Goal: Information Seeking & Learning: Learn about a topic

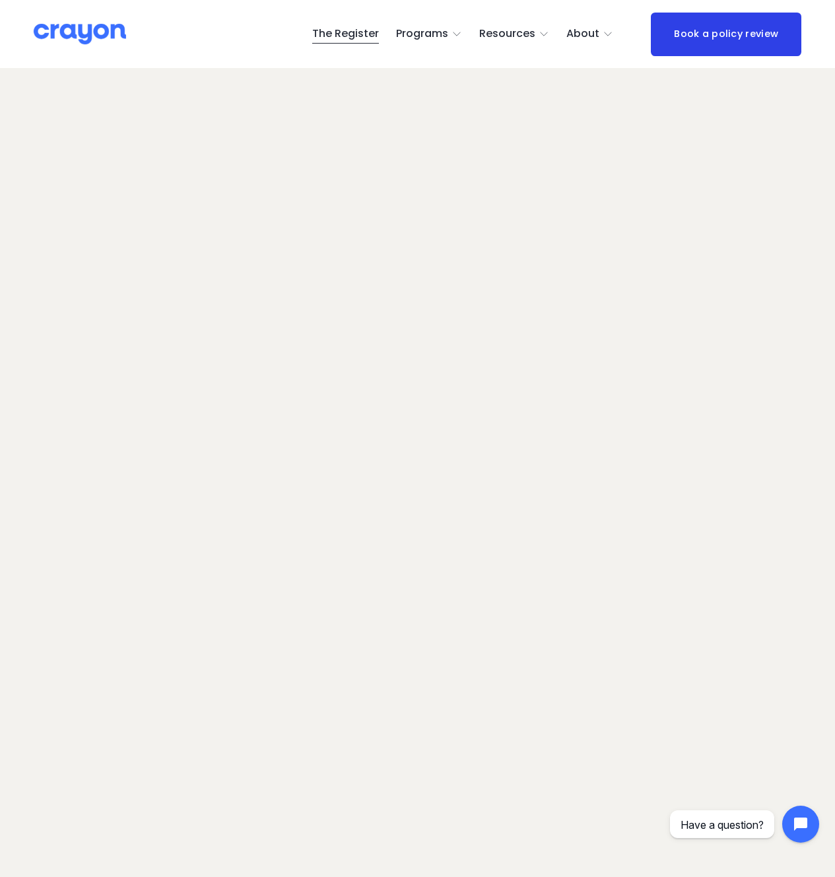
click at [0, 0] on span "Employer hub" at bounding box center [0, 0] width 0 height 0
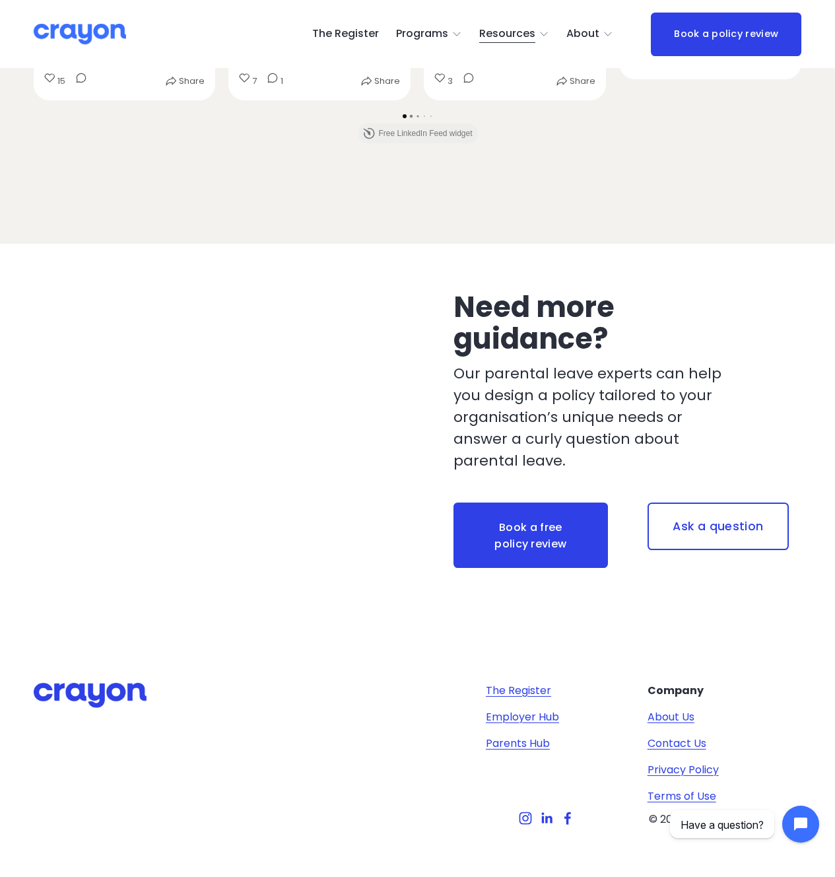
scroll to position [3203, 0]
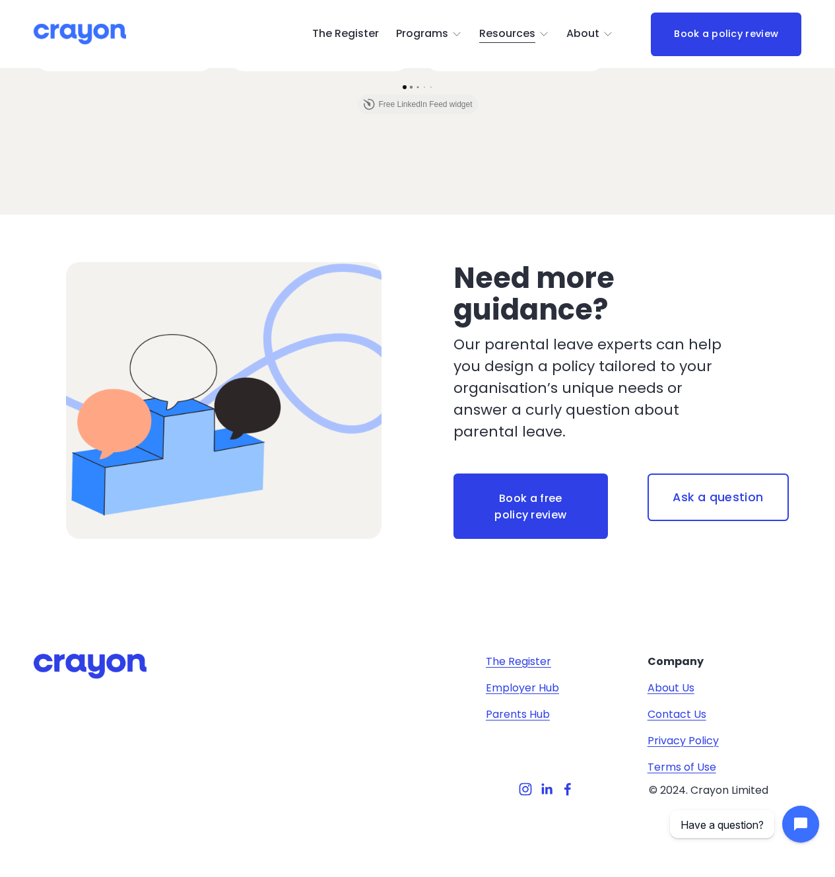
click at [512, 706] on link "Parents Hub" at bounding box center [518, 714] width 64 height 16
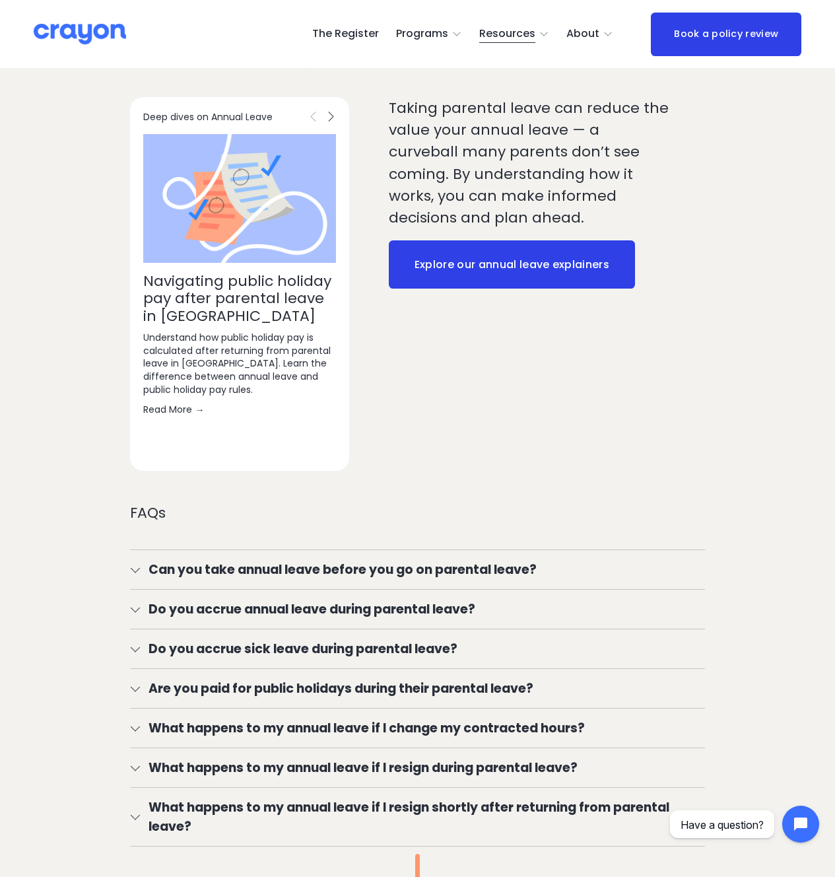
scroll to position [1570, 0]
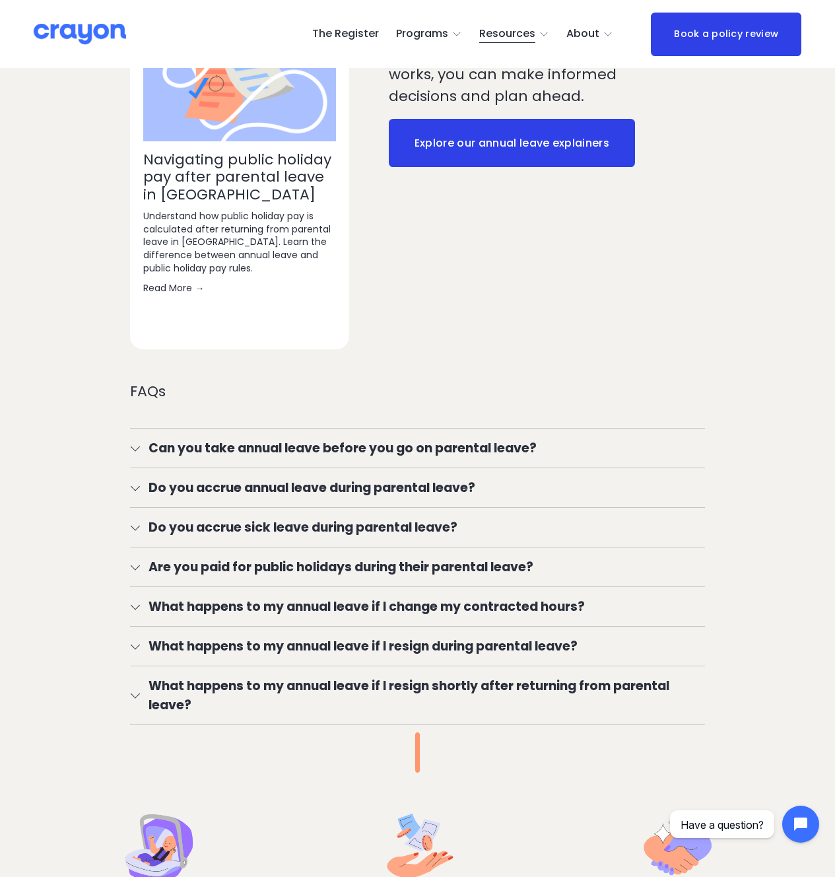
click at [230, 457] on span "Can you take annual leave before you go on parental leave?" at bounding box center [421, 447] width 565 height 19
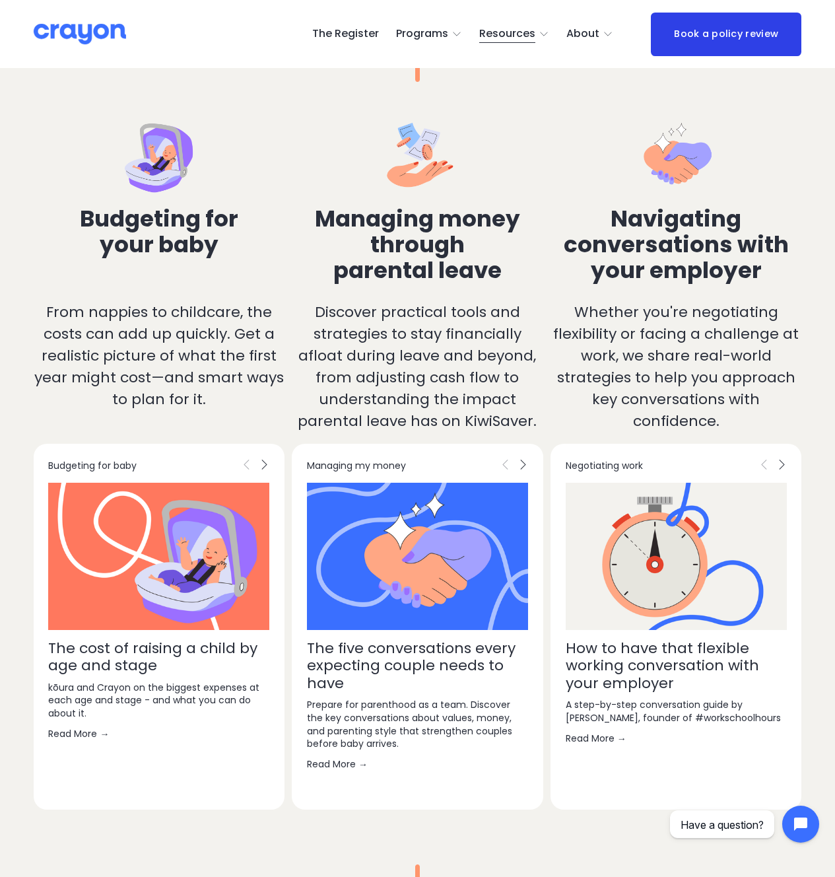
scroll to position [2408, 0]
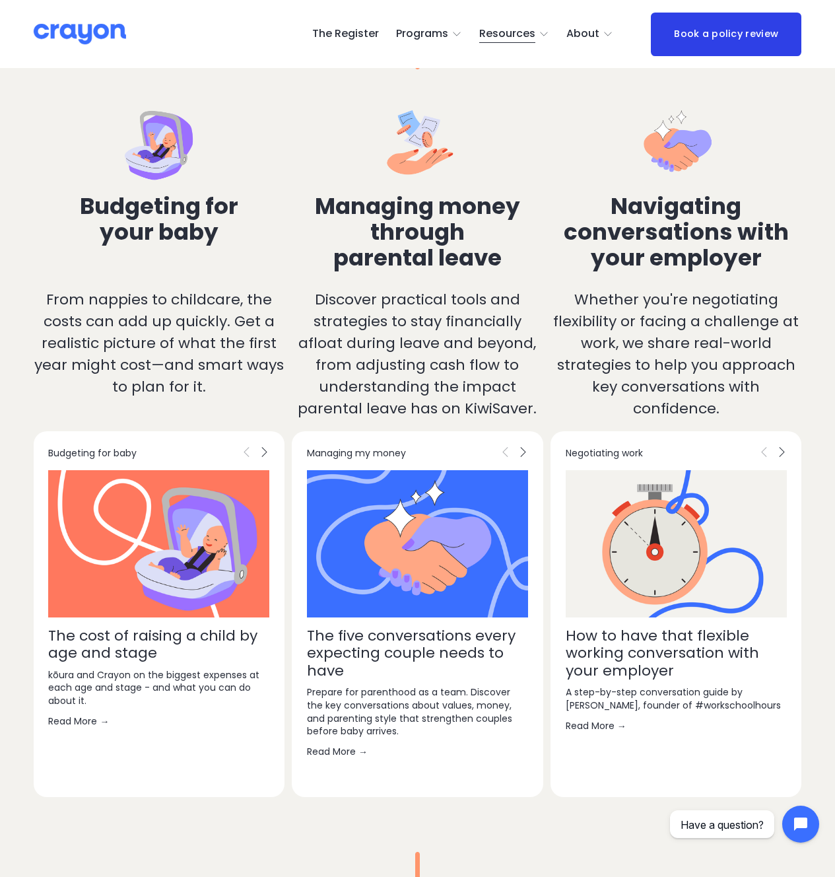
click at [417, 674] on link "The five conversations every expecting couple needs to have" at bounding box center [411, 652] width 209 height 55
